Goal: Task Accomplishment & Management: Manage account settings

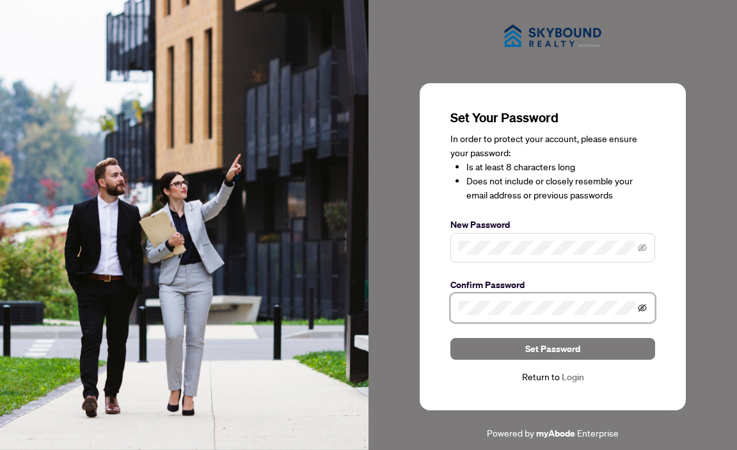
click at [643, 304] on icon "eye-invisible" at bounding box center [642, 307] width 9 height 9
click at [643, 245] on icon "eye-invisible" at bounding box center [642, 247] width 9 height 9
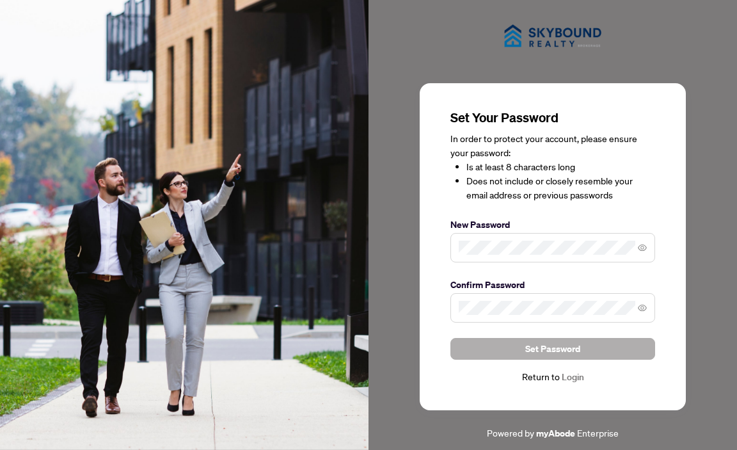
click at [593, 347] on button "Set Password" at bounding box center [552, 349] width 205 height 22
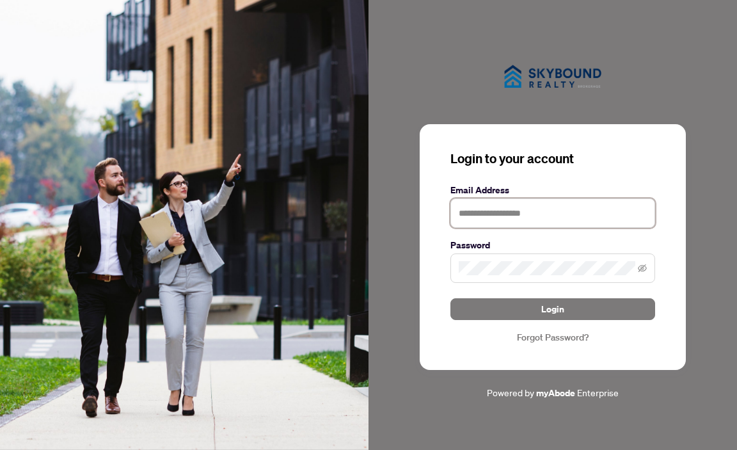
click at [521, 216] on input "text" at bounding box center [552, 212] width 205 height 29
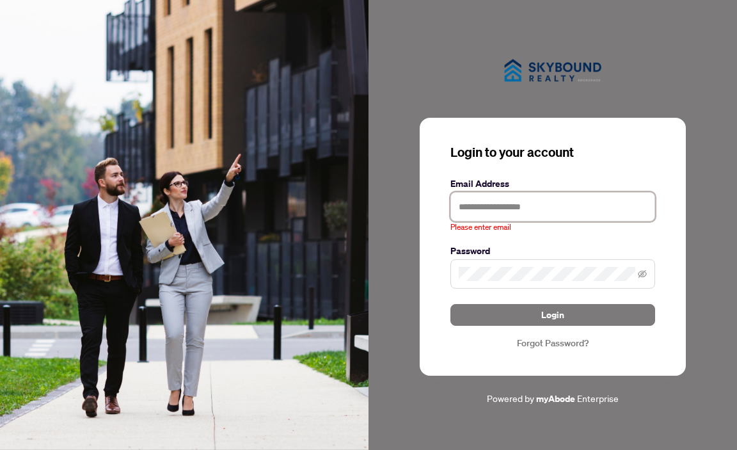
click at [504, 207] on input "text" at bounding box center [552, 206] width 205 height 29
click at [421, 262] on div "Login to your account Email Address Please enter email Password Login Forgot Pa…" at bounding box center [552, 247] width 266 height 258
click at [471, 201] on input "text" at bounding box center [552, 206] width 205 height 29
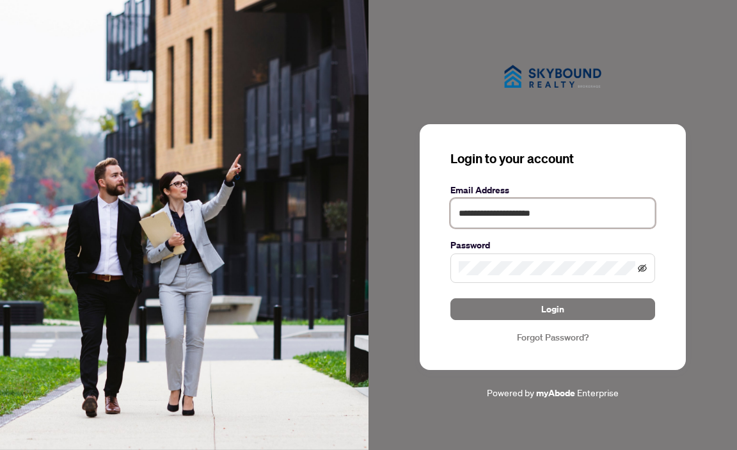
click at [641, 269] on icon "eye-invisible" at bounding box center [642, 268] width 9 height 8
type input "**********"
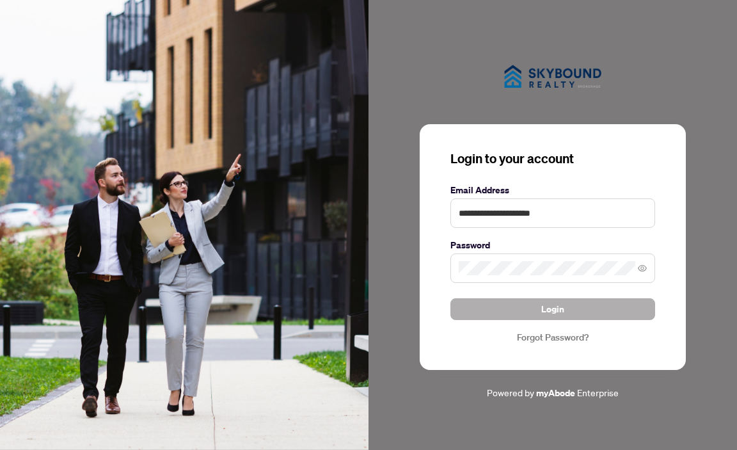
click at [617, 308] on button "Login" at bounding box center [552, 309] width 205 height 22
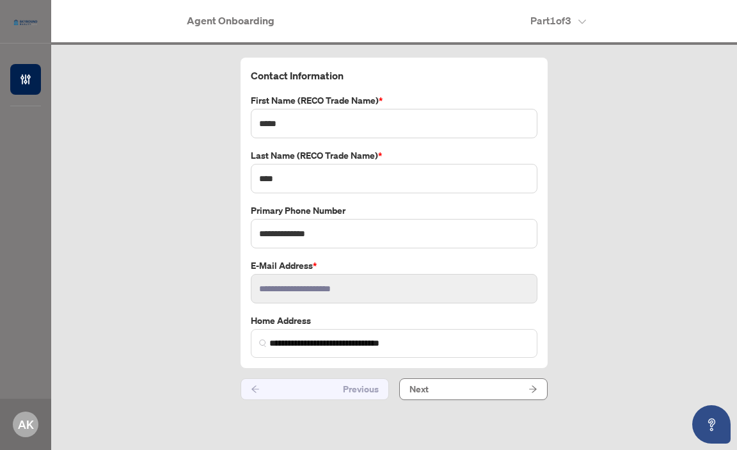
click at [522, 399] on div "**********" at bounding box center [393, 229] width 685 height 368
click at [524, 391] on button "Next" at bounding box center [473, 389] width 148 height 22
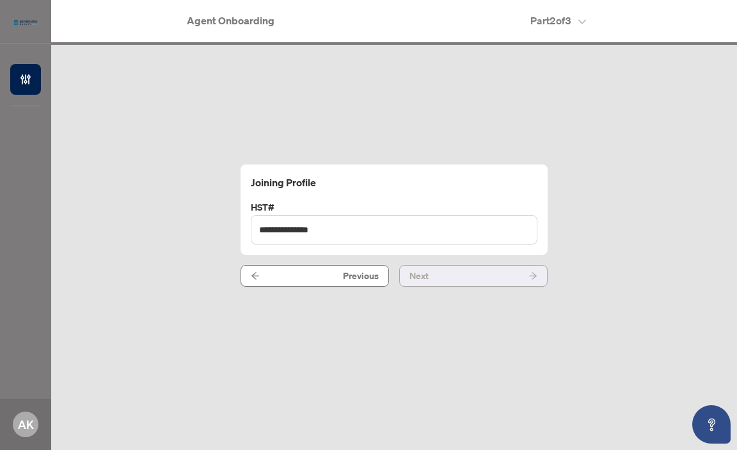
click at [484, 279] on button "Next" at bounding box center [473, 276] width 148 height 22
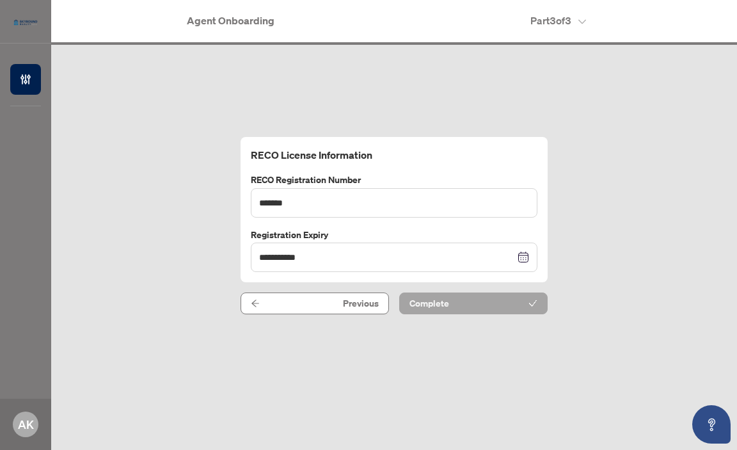
click at [473, 308] on button "Complete" at bounding box center [473, 303] width 148 height 22
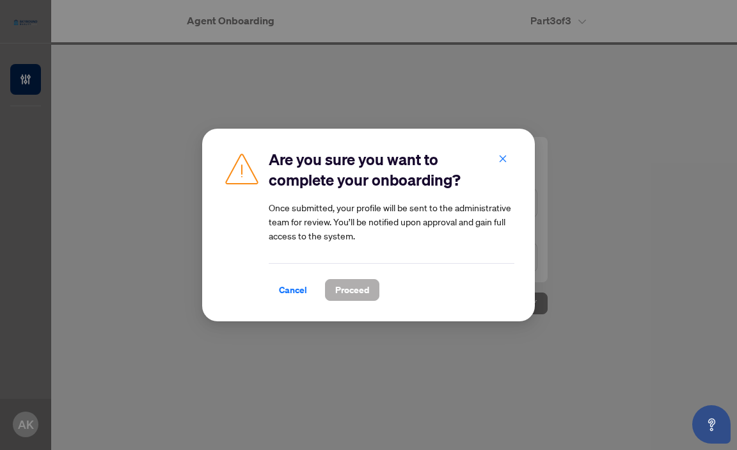
click at [352, 293] on span "Proceed" at bounding box center [352, 289] width 34 height 20
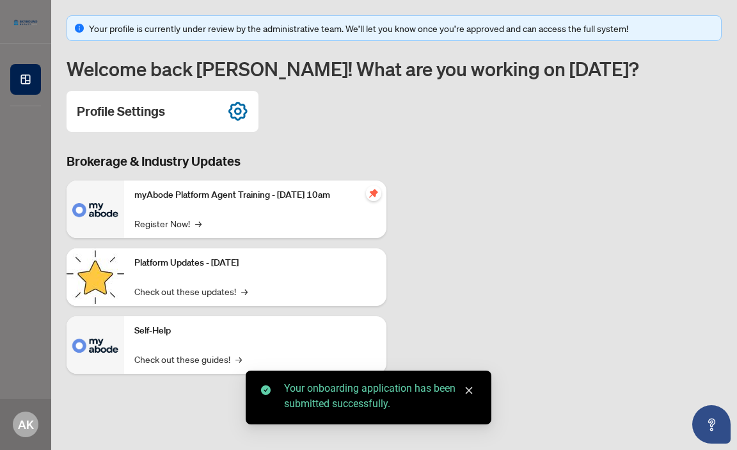
click at [471, 389] on icon "close" at bounding box center [468, 390] width 9 height 9
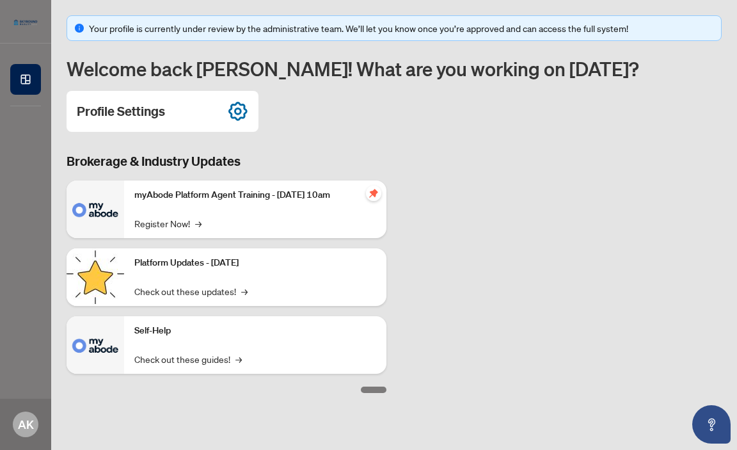
click at [332, 210] on div "myAbode Platform Agent Training - [DATE] 10am Register Now! →" at bounding box center [255, 209] width 262 height 58
click at [355, 198] on p "myAbode Platform Agent Training - [DATE] 10am" at bounding box center [255, 195] width 242 height 14
click at [100, 213] on img at bounding box center [96, 209] width 58 height 58
click at [161, 226] on link "Register Now! →" at bounding box center [167, 223] width 67 height 14
